Goal: Navigation & Orientation: Find specific page/section

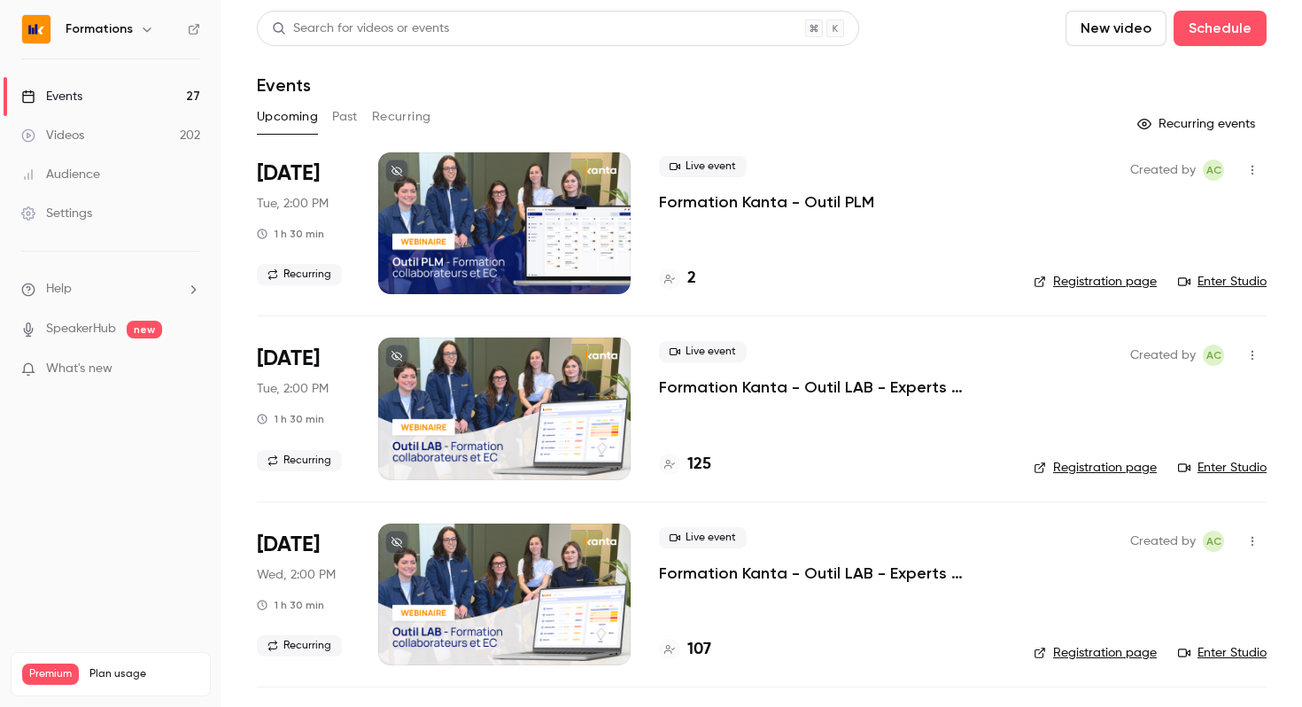
click at [694, 283] on h4 "2" at bounding box center [691, 279] width 9 height 24
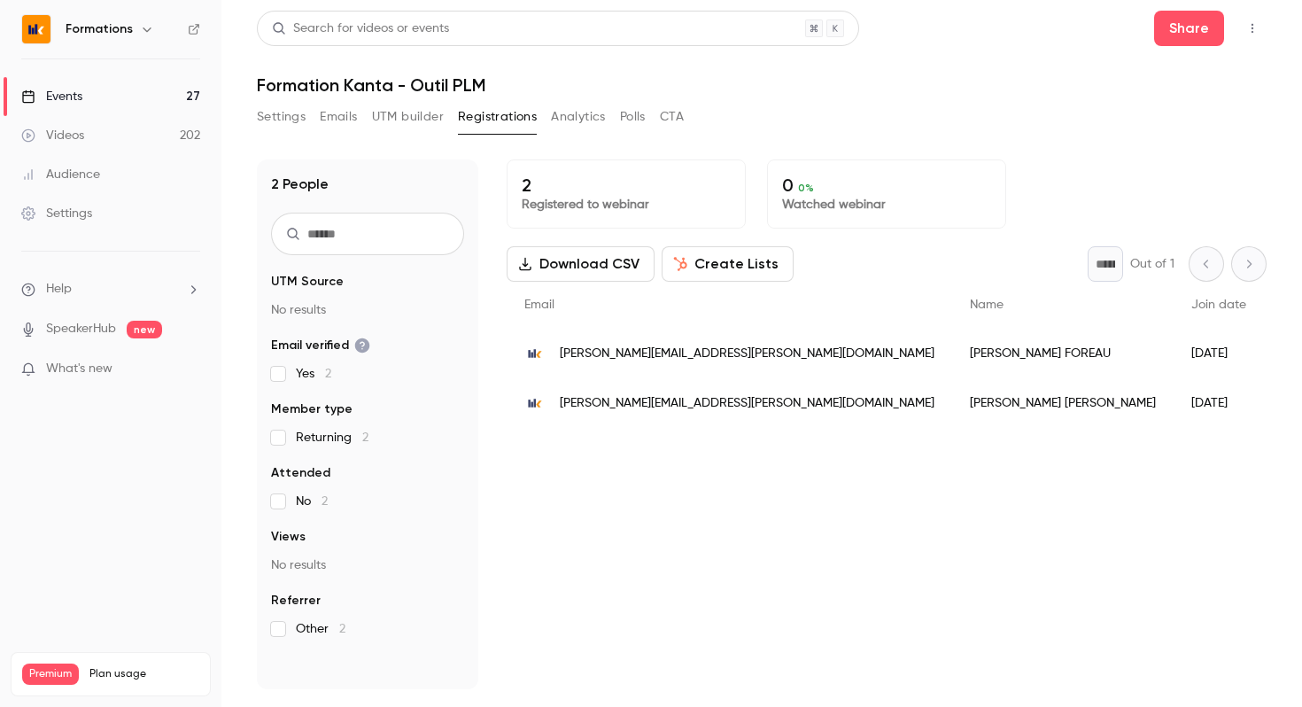
click at [93, 96] on link "Events 27" at bounding box center [110, 96] width 221 height 39
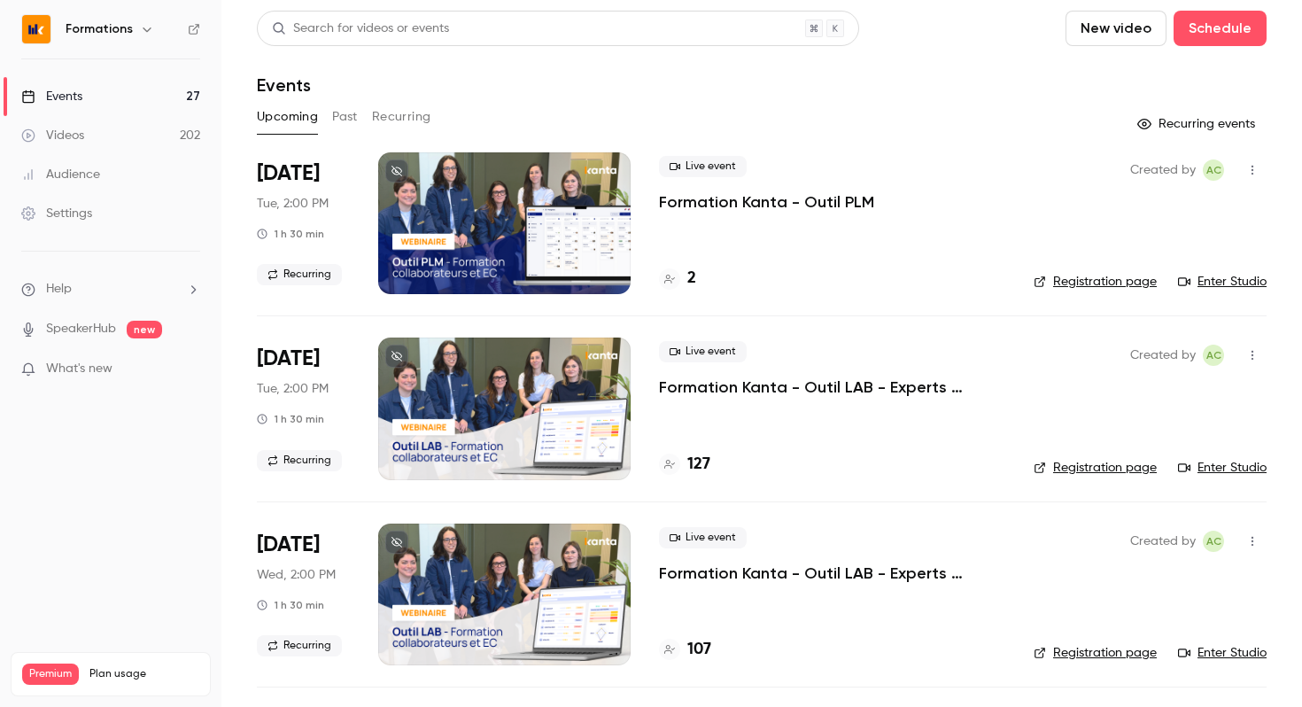
click at [1241, 283] on link "Enter Studio" at bounding box center [1222, 282] width 89 height 18
click at [1119, 284] on link "Registration page" at bounding box center [1095, 282] width 123 height 18
